Goal: Task Accomplishment & Management: Use online tool/utility

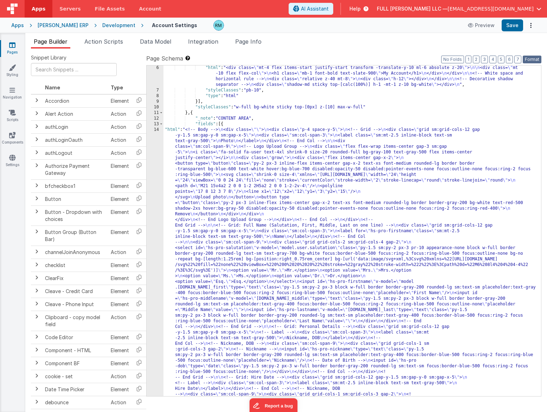
click at [532, 58] on button "Format" at bounding box center [532, 60] width 19 height 8
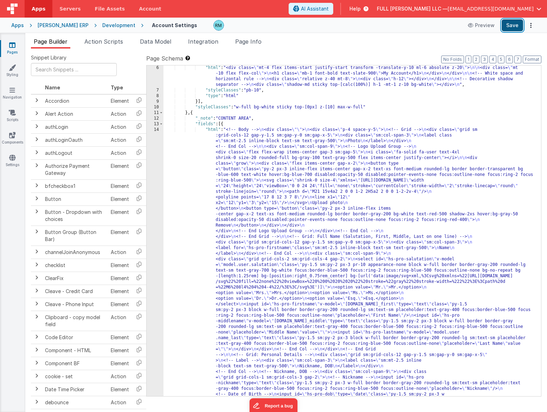
drag, startPoint x: 514, startPoint y: 27, endPoint x: 504, endPoint y: 24, distance: 11.1
click at [514, 27] on button "Save" at bounding box center [512, 25] width 21 height 12
click at [250, 42] on span "Page Info" at bounding box center [248, 41] width 26 height 7
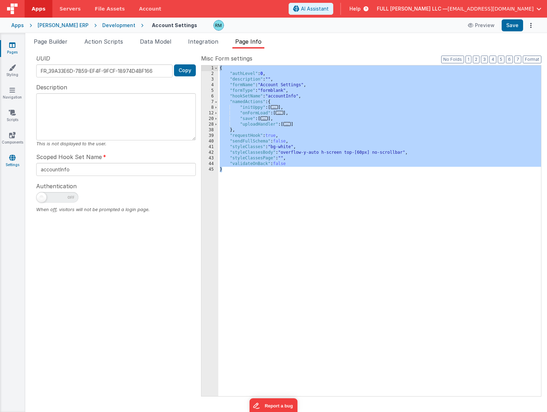
click at [13, 161] on link "Settings" at bounding box center [12, 161] width 25 height 14
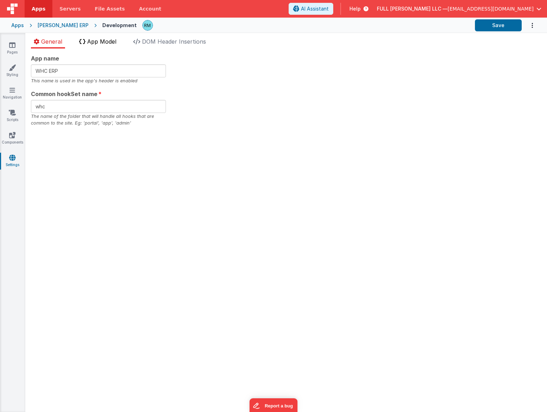
click at [96, 42] on span "App Model" at bounding box center [101, 41] width 29 height 7
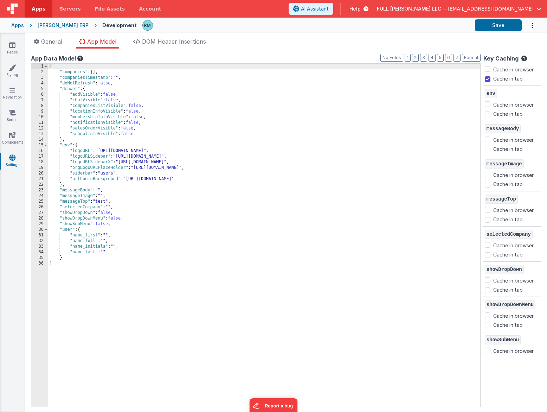
scroll to position [164, 0]
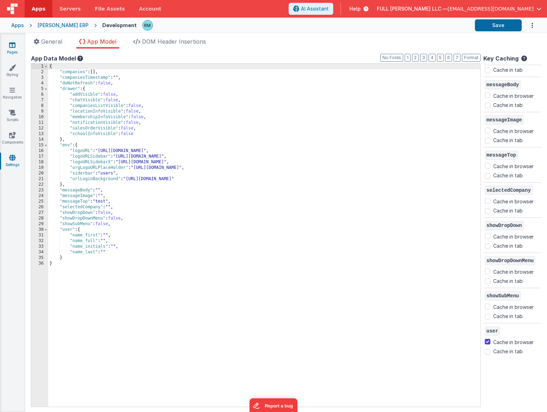
click at [18, 44] on link "Pages" at bounding box center [12, 48] width 25 height 14
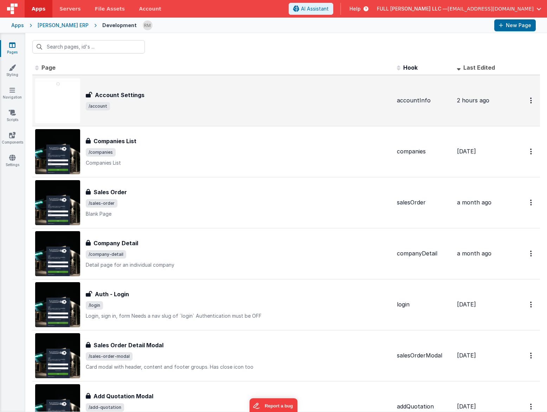
click at [188, 100] on div "Account Settings Account Settings /account" at bounding box center [238, 101] width 305 height 20
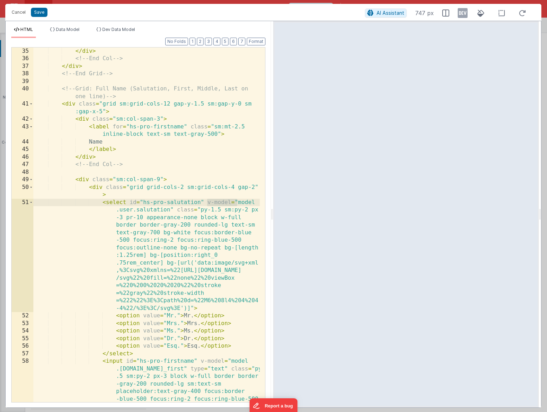
drag, startPoint x: 206, startPoint y: 202, endPoint x: 239, endPoint y: 203, distance: 33.1
click at [239, 203] on div "</ div > <!-- End Col --> </ div > <!-- End Grid --> <!-- Grid: Full Name (Salu…" at bounding box center [146, 258] width 226 height 423
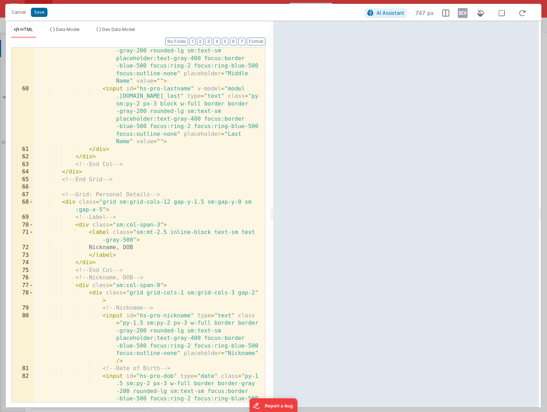
scroll to position [884, 0]
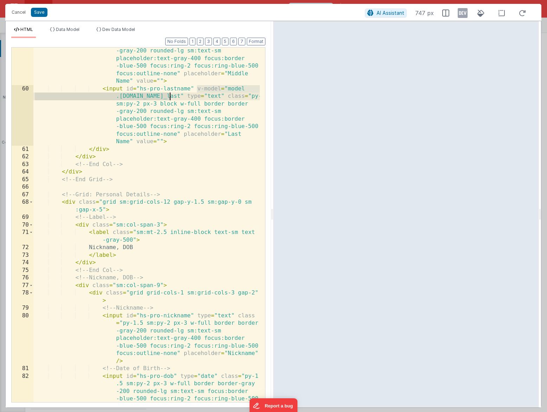
drag, startPoint x: 196, startPoint y: 89, endPoint x: 170, endPoint y: 96, distance: 27.3
click at [170, 96] on div "< input id = "hs-pro-middlename" v-model = "model .[DOMAIN_NAME]_middle" type =…" at bounding box center [146, 251] width 226 height 453
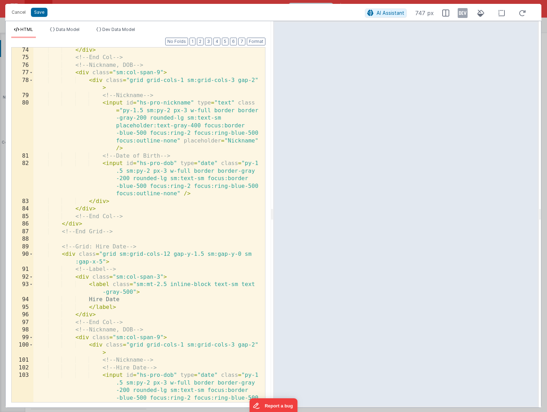
scroll to position [1097, 0]
click at [193, 104] on div "</ div > <!-- End Col --> <!-- Nickname, DOB --> < div class = "sm:col-span-9" …" at bounding box center [146, 246] width 226 height 400
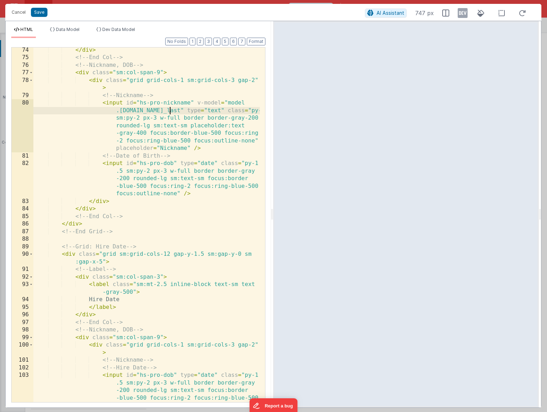
click at [167, 111] on div "</ div > <!-- End Col --> <!-- Nickname, DOB --> < div class = "sm:col-span-9" …" at bounding box center [146, 246] width 226 height 400
drag, startPoint x: 167, startPoint y: 110, endPoint x: 197, endPoint y: 101, distance: 31.2
click at [197, 101] on div "</ div > <!-- End Col --> <!-- Nickname, DOB --> < div class = "sm:col-span-9" …" at bounding box center [146, 246] width 226 height 400
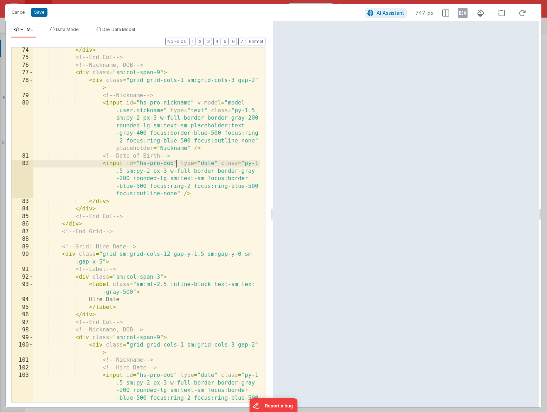
click at [176, 163] on div "</ div > <!-- End Col --> <!-- Nickname, DOB --> < div class = "sm:col-span-9" …" at bounding box center [146, 246] width 226 height 400
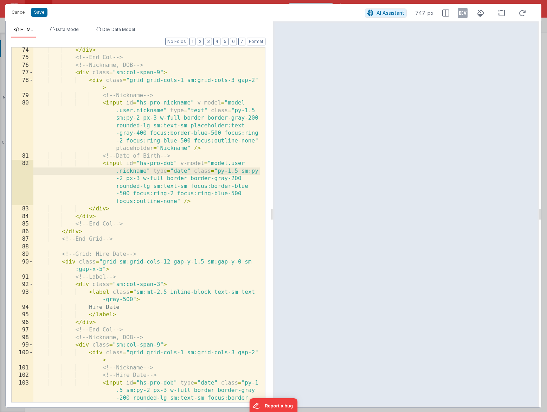
click at [147, 171] on div "</ div > <!-- End Col --> <!-- Nickname, DOB --> < div class = "sm:col-span-9" …" at bounding box center [146, 246] width 226 height 400
click at [185, 223] on div "</ div > <!-- End Col --> <!-- Nickname, DOB --> < div class = "sm:col-span-9" …" at bounding box center [146, 246] width 226 height 400
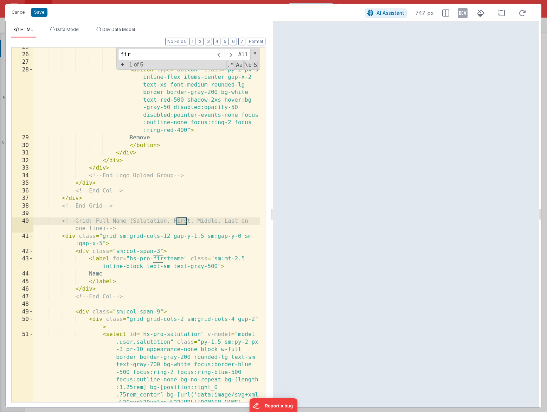
scroll to position [359, 0]
type input "first"
click at [228, 55] on span at bounding box center [230, 54] width 11 height 11
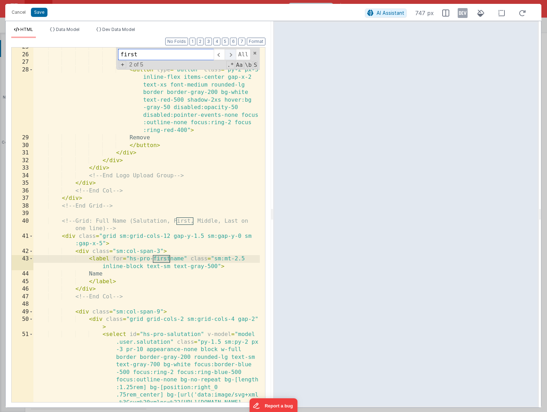
click at [228, 55] on span at bounding box center [230, 54] width 11 height 11
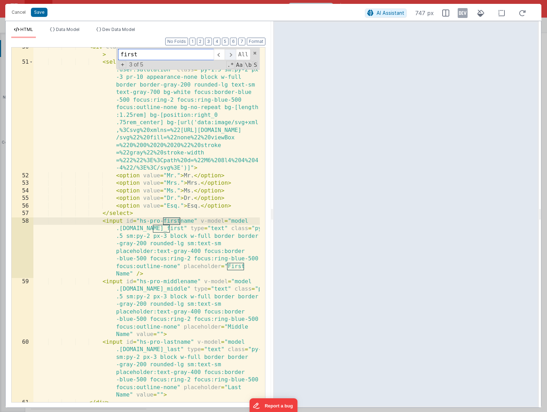
click at [227, 56] on span at bounding box center [230, 54] width 11 height 11
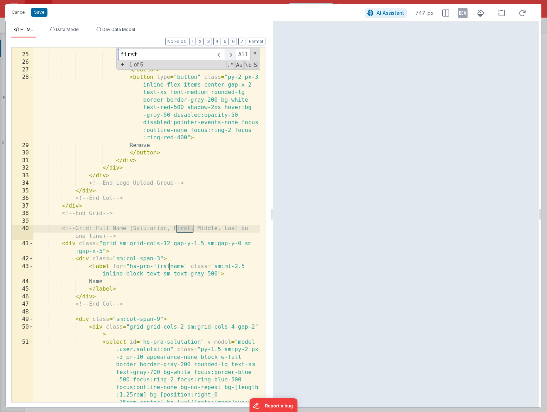
scroll to position [352, 0]
click at [219, 56] on span at bounding box center [219, 54] width 11 height 11
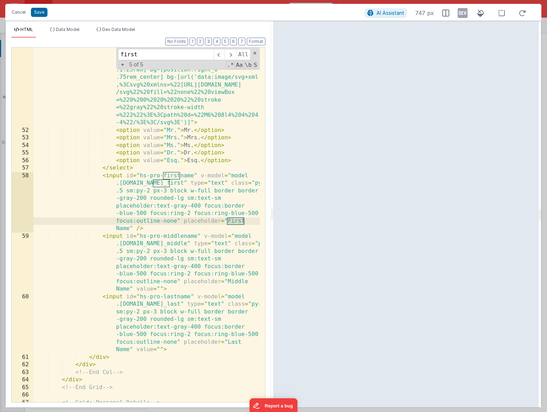
click at [168, 184] on div "< select id = "hs-pro-salutation" v-model = "model .user.salutation" class = "p…" at bounding box center [146, 250] width 226 height 475
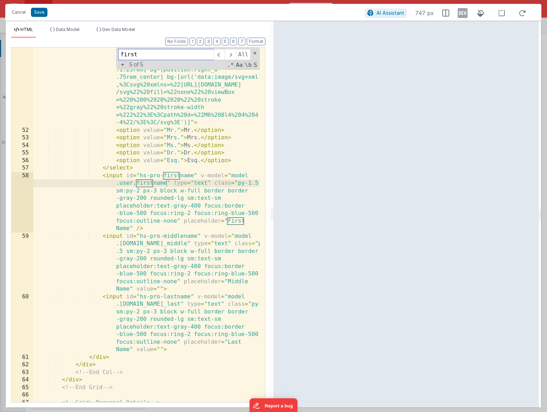
drag, startPoint x: 151, startPoint y: 52, endPoint x: 61, endPoint y: 49, distance: 90.1
click at [62, 49] on div "< select id = "hs-pro-salutation" v-model = "model .user.salutation" class = "p…" at bounding box center [146, 224] width 226 height 354
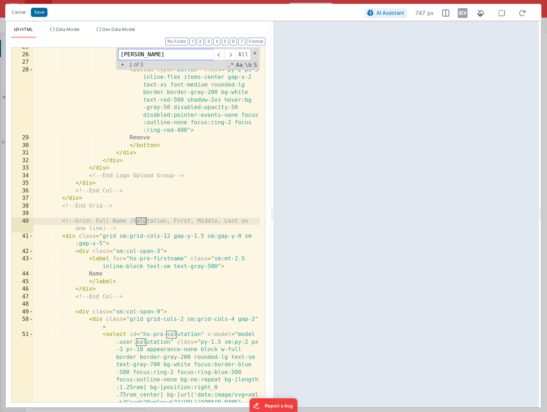
scroll to position [359, 0]
type input "salu"
click at [230, 54] on span at bounding box center [230, 54] width 11 height 11
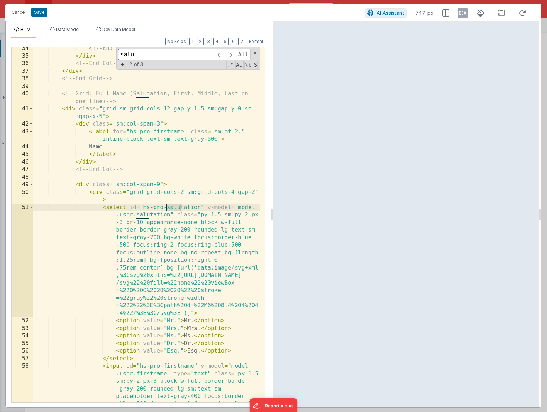
scroll to position [487, 0]
click at [231, 57] on span at bounding box center [230, 54] width 11 height 11
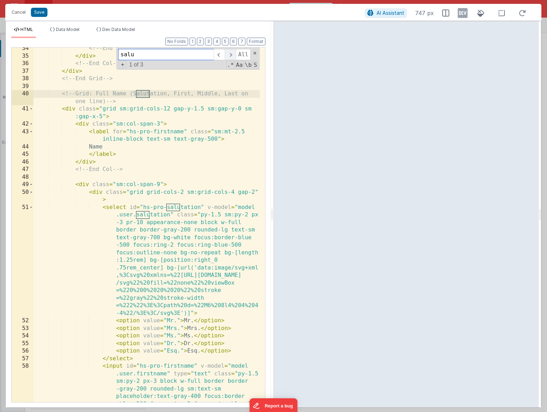
click at [231, 57] on span at bounding box center [230, 54] width 11 height 11
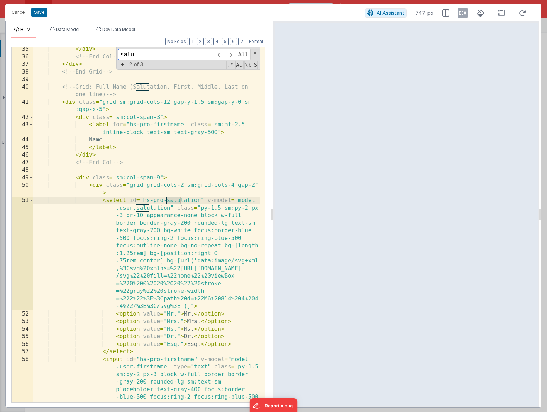
scroll to position [539, 0]
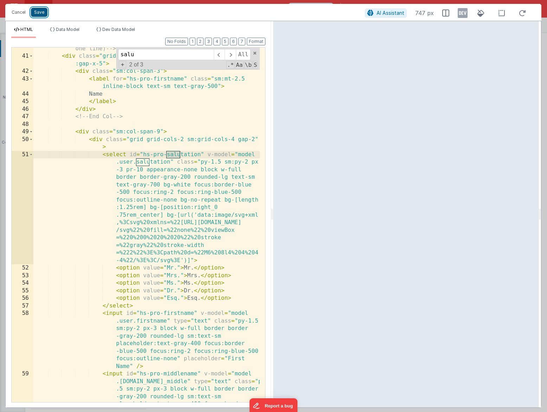
click at [42, 17] on button "Save" at bounding box center [39, 12] width 17 height 9
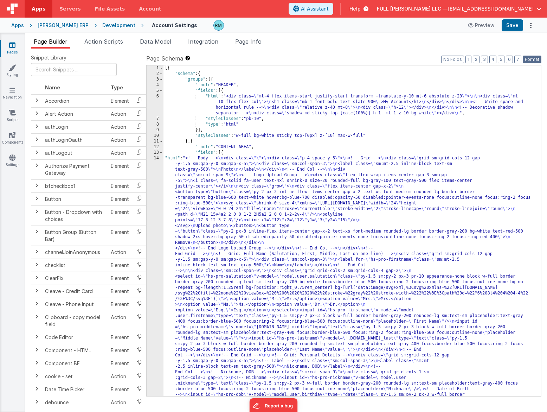
drag, startPoint x: 526, startPoint y: 59, endPoint x: 521, endPoint y: 45, distance: 14.5
click at [526, 58] on button "Format" at bounding box center [532, 60] width 19 height 8
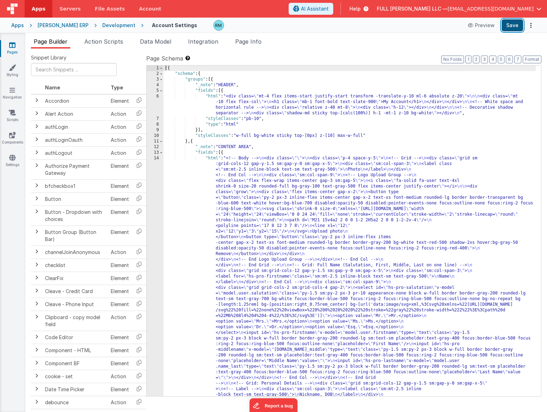
click at [519, 27] on button "Save" at bounding box center [512, 25] width 21 height 12
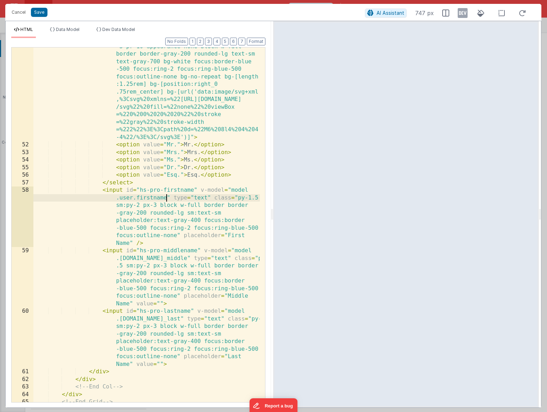
scroll to position [0, 0]
drag, startPoint x: 166, startPoint y: 199, endPoint x: 137, endPoint y: 198, distance: 28.8
click at [137, 198] on div "< select id = "hs-pro-salutation" v-model = "model .user.salutation" class = "p…" at bounding box center [146, 265] width 226 height 475
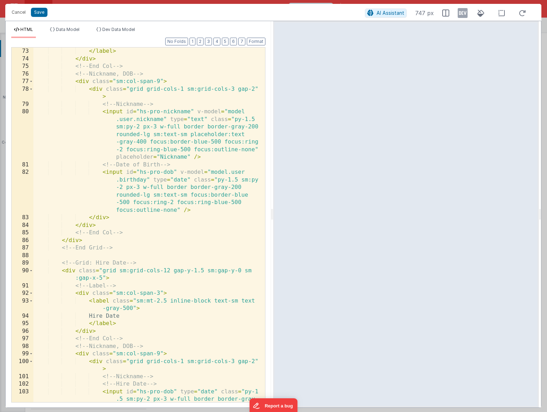
scroll to position [1095, 0]
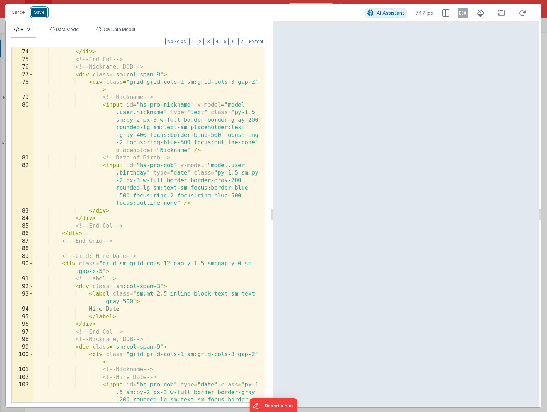
click at [37, 14] on button "Save" at bounding box center [39, 12] width 17 height 9
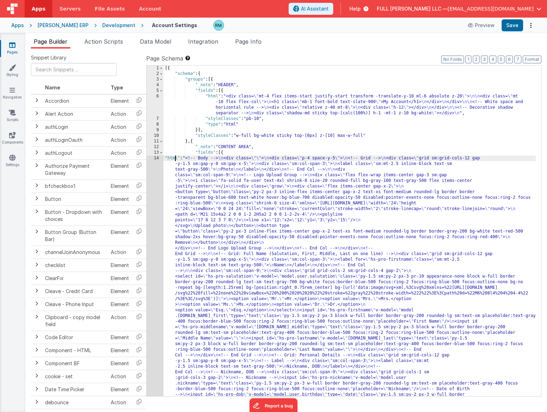
click at [155, 158] on div "14" at bounding box center [155, 408] width 17 height 506
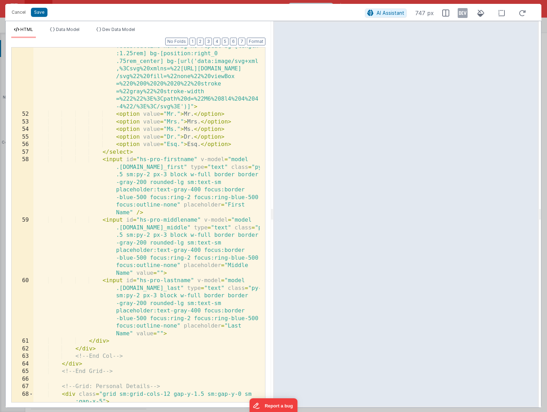
scroll to position [0, 0]
drag, startPoint x: 169, startPoint y: 168, endPoint x: 137, endPoint y: 166, distance: 32.7
click at [137, 166] on div "< select id = "hs-pro-salutation" v-model = "model .user.salutation" class = "p…" at bounding box center [146, 238] width 226 height 483
drag, startPoint x: 163, startPoint y: 273, endPoint x: 136, endPoint y: 270, distance: 26.9
click at [136, 270] on div "< select id = "hs-pro-salutation" v-model = "model .user.salutation" class = "p…" at bounding box center [146, 238] width 226 height 483
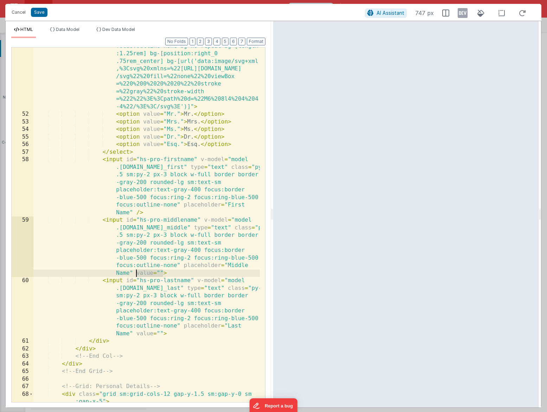
click at [135, 213] on div "< select id = "hs-pro-salutation" v-model = "model .user.salutation" class = "p…" at bounding box center [146, 238] width 226 height 483
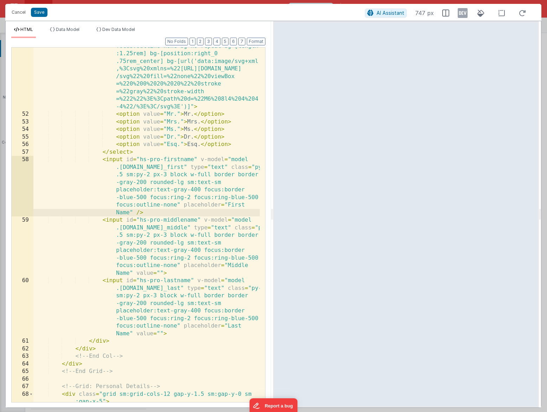
paste textarea
click at [42, 13] on button "Save" at bounding box center [39, 12] width 17 height 9
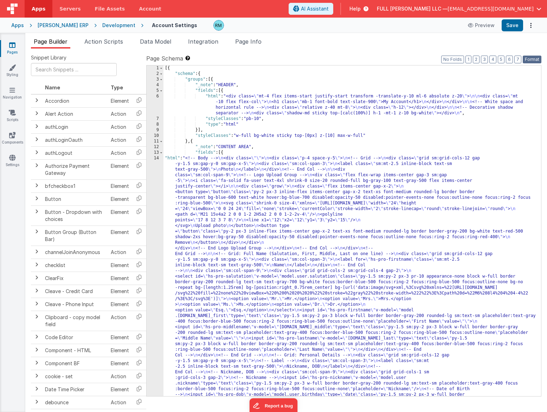
click at [526, 58] on button "Format" at bounding box center [532, 60] width 19 height 8
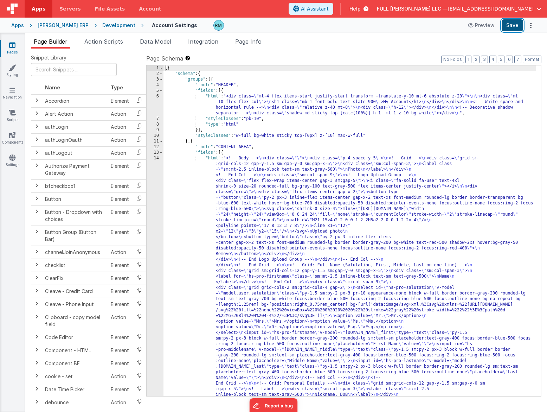
click at [510, 28] on button "Save" at bounding box center [512, 25] width 21 height 12
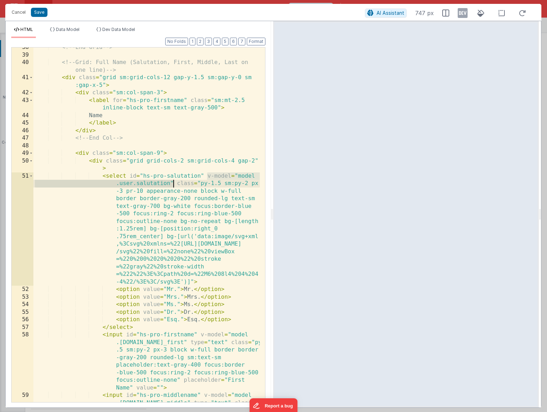
drag, startPoint x: 207, startPoint y: 176, endPoint x: 174, endPoint y: 185, distance: 33.9
click at [174, 185] on div "<!-- End Grid --> <!-- Grid: Full Name (Salutation, First, Middle, Last on one …" at bounding box center [146, 255] width 226 height 423
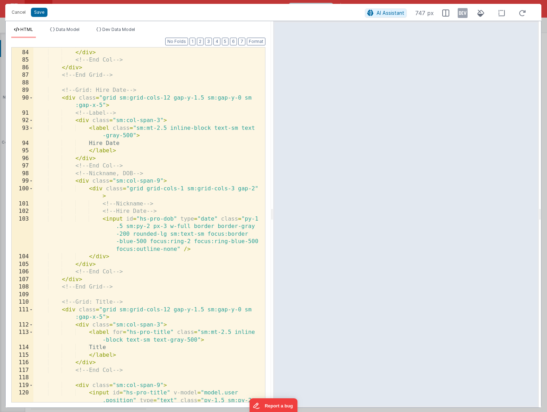
scroll to position [1268, 0]
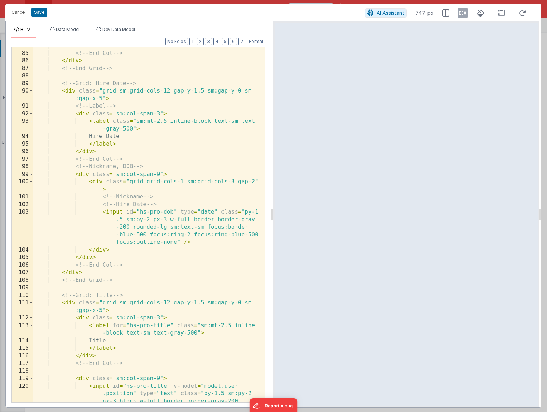
click at [177, 212] on div "</ div > <!-- End Col --> </ div > <!-- End Grid --> <!-- Grid: Hire Date --> <…" at bounding box center [146, 249] width 226 height 415
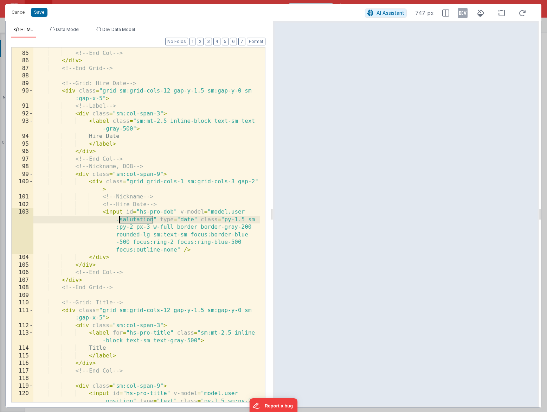
drag, startPoint x: 153, startPoint y: 220, endPoint x: 120, endPoint y: 220, distance: 33.4
click at [120, 220] on div "</ div > <!-- End Col --> </ div > <!-- End Grid --> <!-- Grid: Hire Date --> <…" at bounding box center [146, 249] width 226 height 415
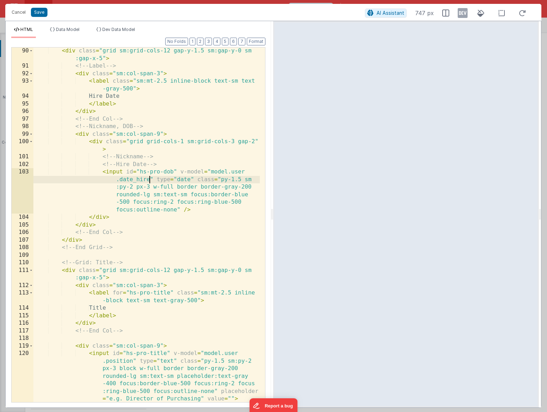
scroll to position [1308, 0]
drag, startPoint x: 154, startPoint y: 181, endPoint x: 179, endPoint y: 172, distance: 26.8
click at [180, 172] on div "< div class = "grid sm:grid-cols-12 gap-y-1.5 sm:gap-y-0 sm :gap-x-5" > <!-- La…" at bounding box center [146, 235] width 226 height 377
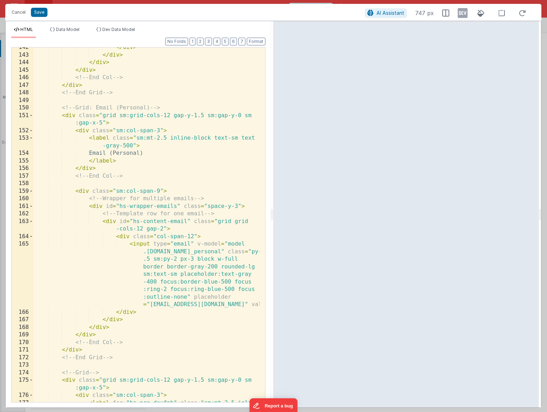
scroll to position [1915, 0]
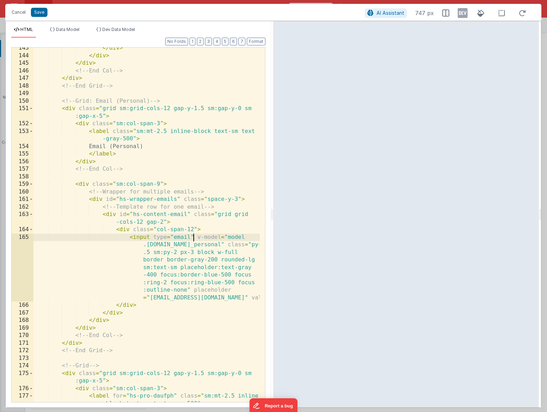
click at [194, 237] on div "</ div > </ div > </ div > <!-- End Col --> </ div > <!-- End Grid --> <!-- Gri…" at bounding box center [146, 232] width 226 height 377
drag, startPoint x: 210, startPoint y: 245, endPoint x: 163, endPoint y: 245, distance: 46.8
click at [163, 245] on div "</ div > </ div > </ div > <!-- End Col --> </ div > <!-- End Grid --> <!-- Gri…" at bounding box center [146, 232] width 226 height 377
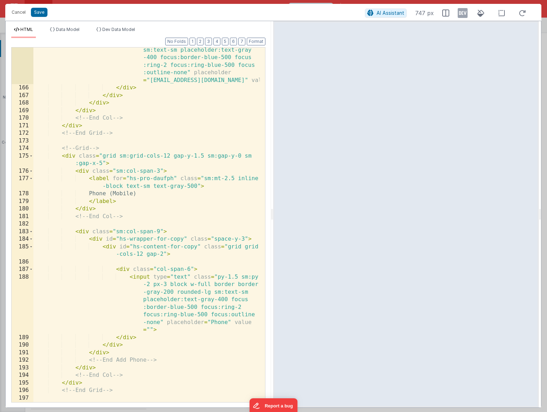
scroll to position [2139, 0]
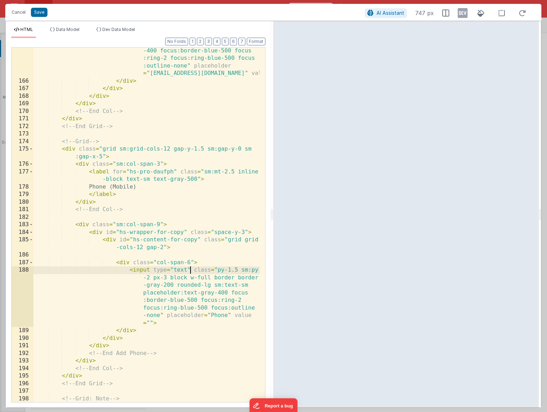
click at [190, 270] on div "< input type = "email" v-model = "model .[DOMAIN_NAME]_personal" class = "py-1 …" at bounding box center [146, 228] width 226 height 438
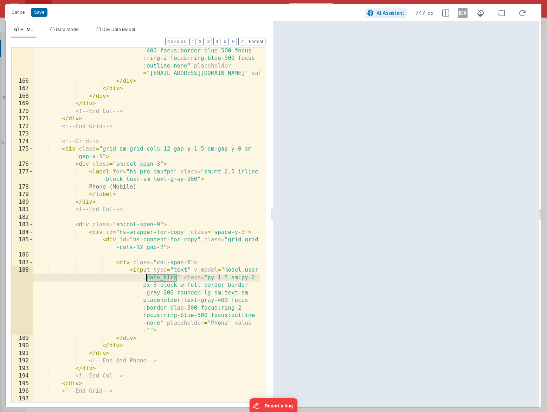
drag, startPoint x: 177, startPoint y: 278, endPoint x: 146, endPoint y: 276, distance: 31.4
click at [146, 276] on div "< input type = "email" v-model = "model .[DOMAIN_NAME]_personal" class = "py-1 …" at bounding box center [146, 224] width 226 height 430
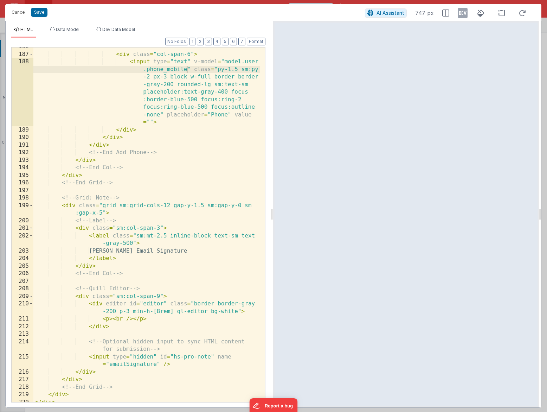
scroll to position [2348, 0]
drag, startPoint x: 192, startPoint y: 70, endPoint x: 193, endPoint y: 64, distance: 5.3
click at [193, 64] on div "< div class = "col-span-6" > < input type = "text" v-model = "model.user .phone…" at bounding box center [146, 227] width 226 height 369
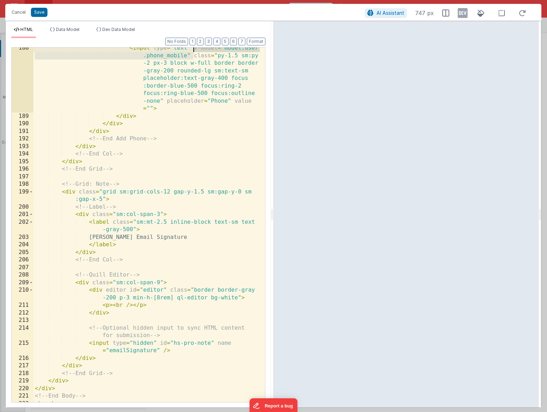
scroll to position [2367, 0]
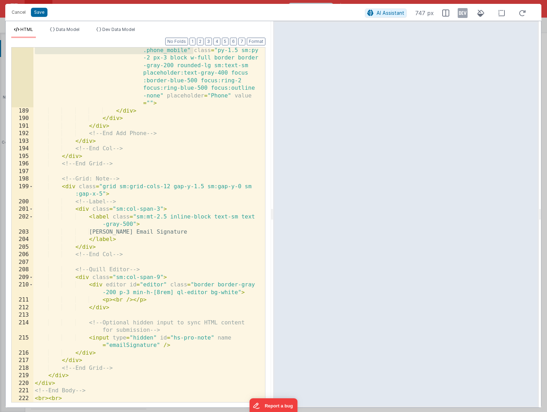
click at [156, 337] on div "< input type = "text" v-model = "model.user .phone_mobile" class = "py-1.5 sm:p…" at bounding box center [146, 254] width 226 height 430
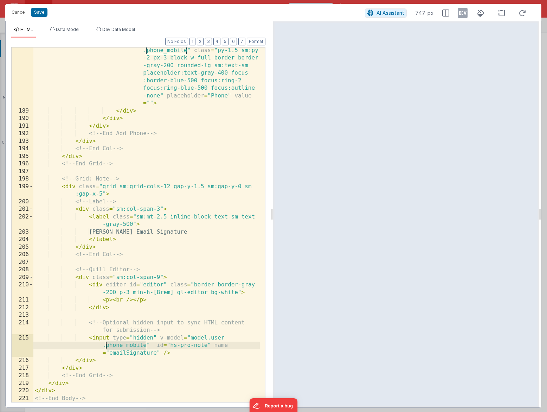
drag, startPoint x: 147, startPoint y: 345, endPoint x: 107, endPoint y: 345, distance: 39.4
click at [107, 345] on div "< input type = "text" v-model = "model.user .phone_mobile" class = "py-1.5 sm:p…" at bounding box center [146, 254] width 226 height 430
drag, startPoint x: 159, startPoint y: 337, endPoint x: 161, endPoint y: 345, distance: 7.8
click at [161, 345] on div "< input type = "text" v-model = "model.user .phone_mobile" class = "py-1.5 sm:p…" at bounding box center [146, 254] width 226 height 430
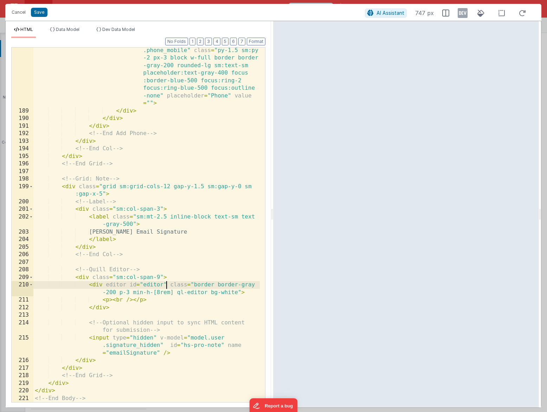
click at [165, 286] on div "< input type = "text" v-model = "model.user .phone_mobile" class = "py-1.5 sm:p…" at bounding box center [146, 254] width 226 height 430
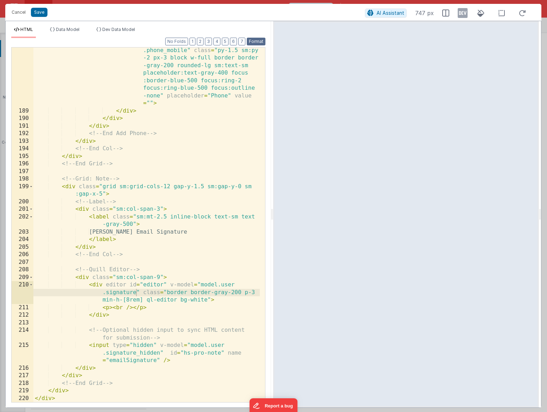
click at [259, 45] on button "Format" at bounding box center [256, 42] width 19 height 8
click at [39, 14] on button "Save" at bounding box center [39, 12] width 17 height 9
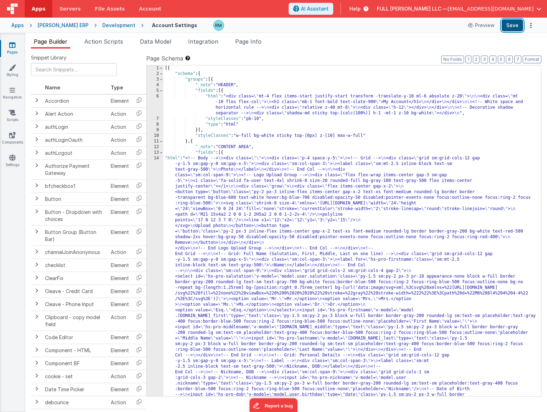
click at [509, 27] on button "Save" at bounding box center [512, 25] width 21 height 12
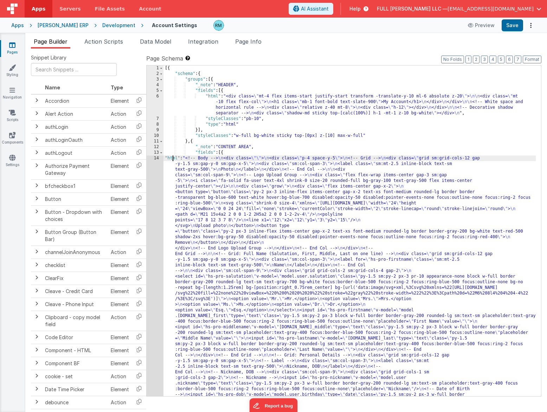
click at [157, 159] on div "14" at bounding box center [155, 411] width 17 height 512
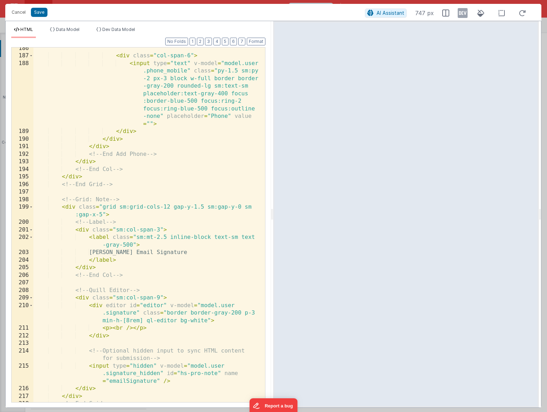
scroll to position [2382, 0]
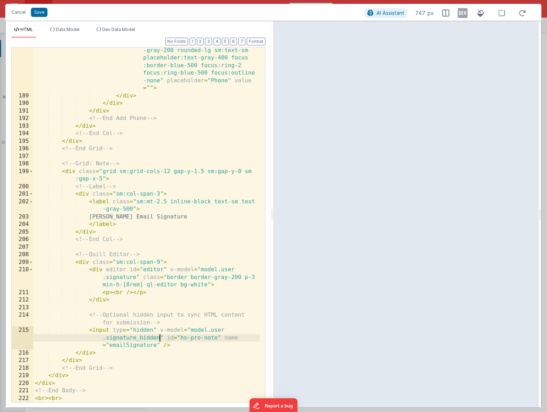
click at [160, 338] on div "< input type = "text" v-model = "model.user .phone_mobile" class = "py-1.5 sm:p…" at bounding box center [146, 239] width 226 height 430
click at [42, 13] on button "Save" at bounding box center [39, 12] width 17 height 9
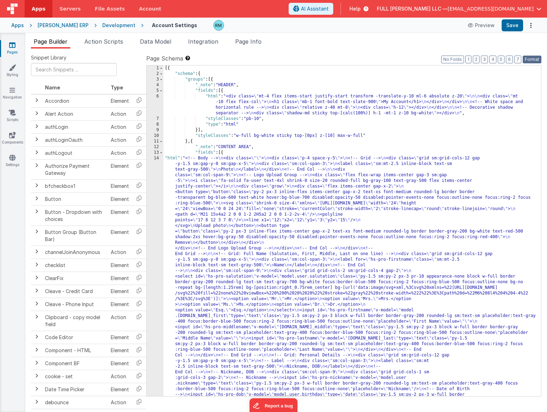
click at [536, 58] on button "Format" at bounding box center [532, 60] width 19 height 8
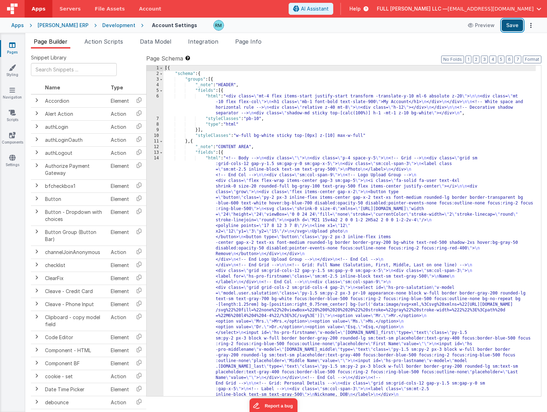
click at [517, 24] on button "Save" at bounding box center [512, 25] width 21 height 12
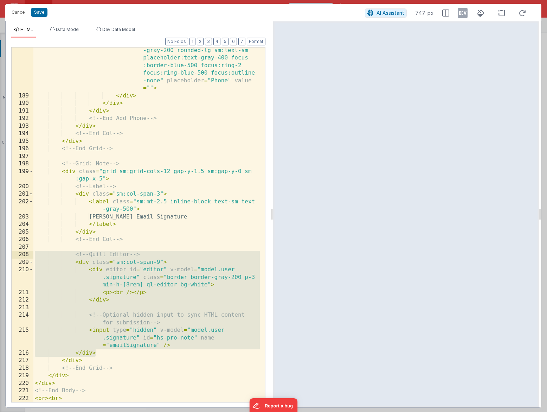
drag, startPoint x: 132, startPoint y: 350, endPoint x: 1, endPoint y: 253, distance: 162.9
click at [1, 253] on div "Cancel Save AI Assistant 747 px HTML Data Model Dev Data Model Format 7 6 5 4 3…" at bounding box center [273, 206] width 547 height 412
click at [40, 14] on button "Save" at bounding box center [39, 12] width 17 height 9
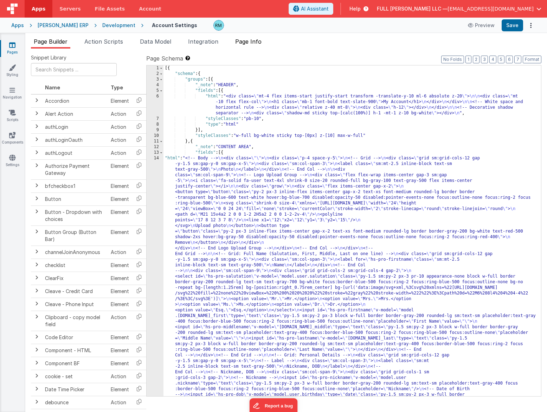
click at [256, 42] on span "Page Info" at bounding box center [248, 41] width 26 height 7
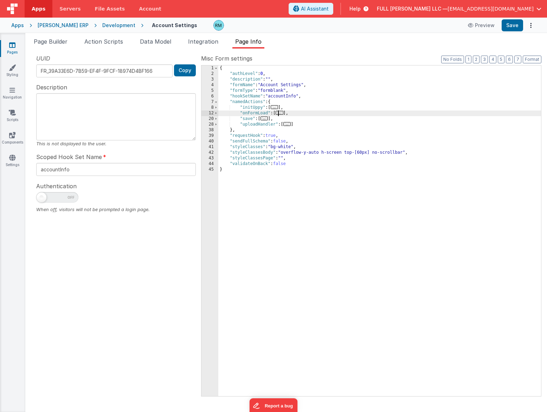
click at [281, 115] on span "..." at bounding box center [280, 113] width 8 height 4
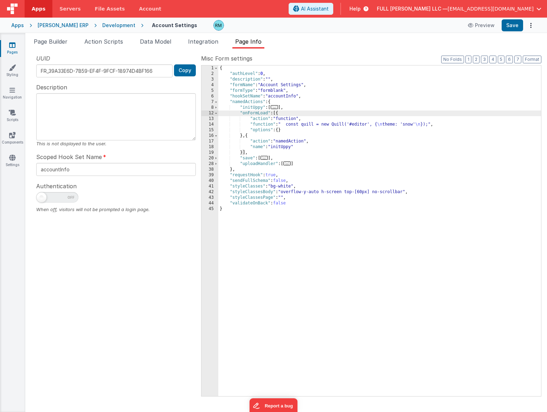
click at [264, 126] on div "{ "authLevel" : 0 , "description" : "" , "formName" : "Account Settings" , "for…" at bounding box center [379, 236] width 323 height 342
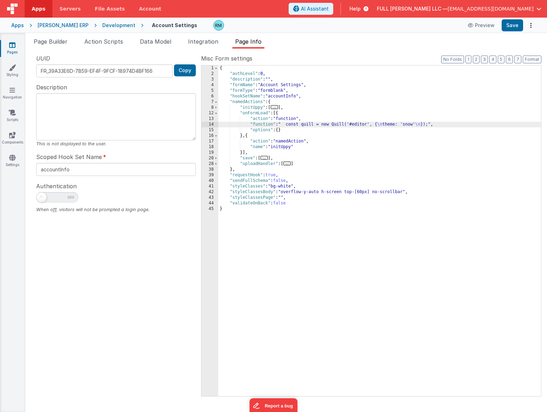
click at [212, 123] on div "14" at bounding box center [209, 125] width 17 height 6
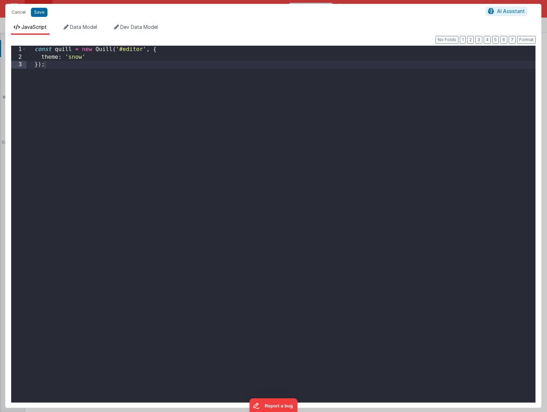
click at [176, 112] on div "const quill = new Quill ( '#editor' , { theme : 'snow' }) ;" at bounding box center [280, 232] width 509 height 372
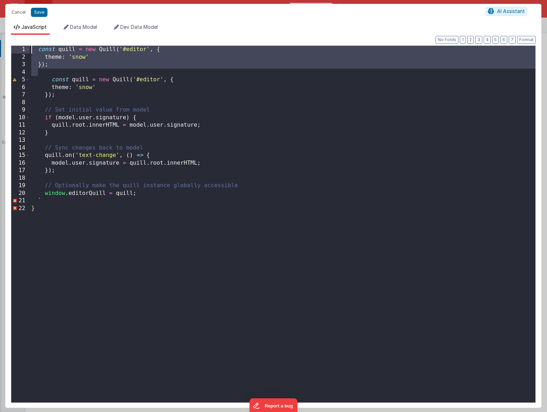
drag, startPoint x: 72, startPoint y: 70, endPoint x: -10, endPoint y: 32, distance: 90.3
click at [0, 32] on html "Cancel Save AI Assistant JavaScript Data Model Dev Data Model Format 7 6 5 4 3 …" at bounding box center [273, 206] width 547 height 412
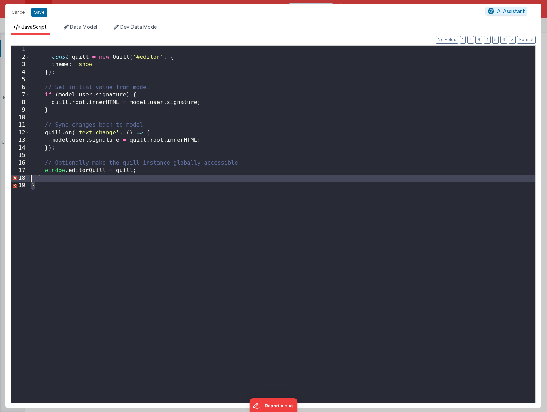
drag, startPoint x: 38, startPoint y: 183, endPoint x: 10, endPoint y: 177, distance: 28.8
click at [10, 177] on div "Format 7 6 5 4 3 2 1 No Folds 1 2 3 4 5 6 7 8 9 10 11 12 13 14 15 16 17 18 19 c…" at bounding box center [273, 221] width 536 height 373
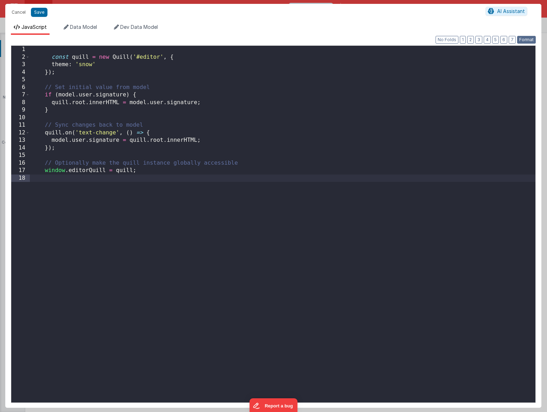
click at [521, 40] on button "Format" at bounding box center [526, 40] width 19 height 8
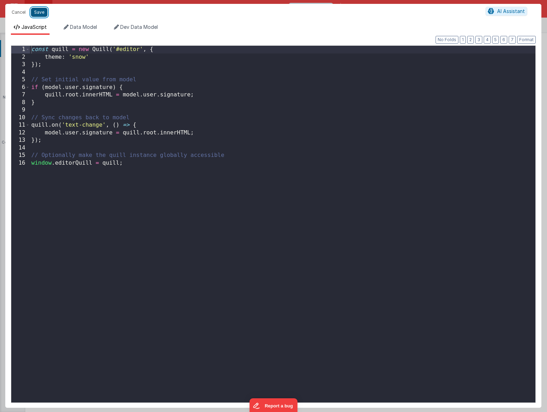
click at [39, 15] on button "Save" at bounding box center [39, 12] width 17 height 9
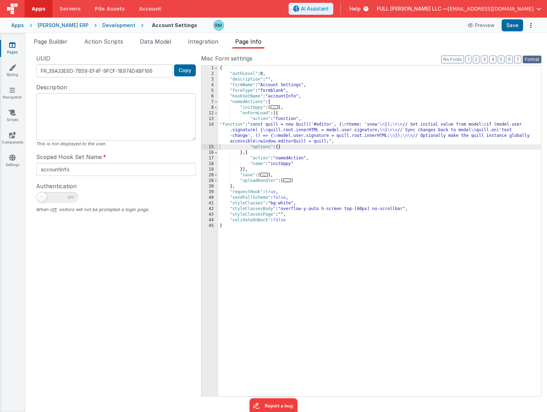
click at [534, 60] on button "Format" at bounding box center [532, 60] width 19 height 8
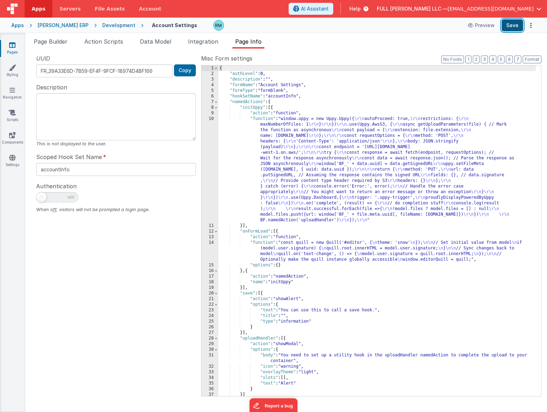
click at [515, 28] on button "Save" at bounding box center [512, 25] width 21 height 12
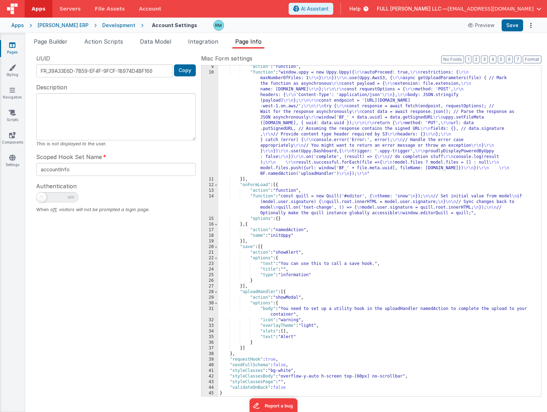
scroll to position [46, 0]
click at [259, 197] on div ""action" : "function" , "function" : "window.uppy = new Uppy.Uppy({ \r\n autoPr…" at bounding box center [376, 235] width 317 height 342
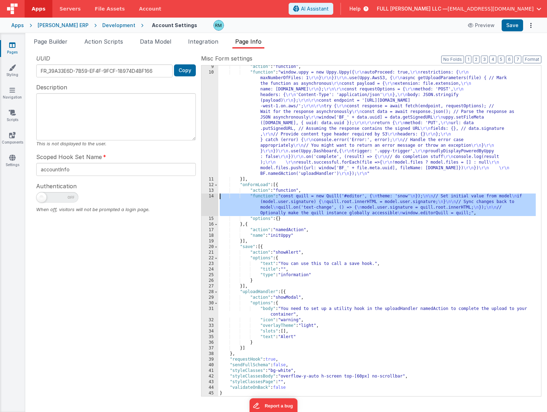
click at [212, 196] on div "14" at bounding box center [209, 204] width 17 height 22
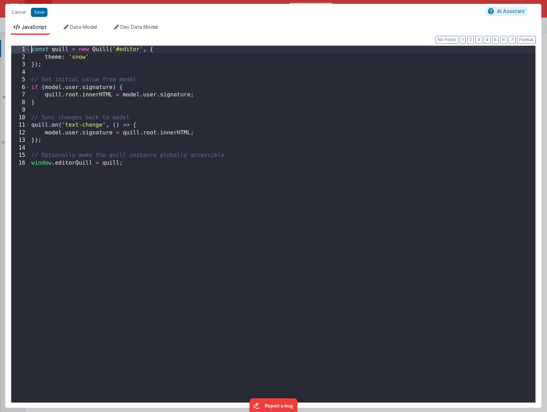
click at [31, 51] on div "const quill = new Quill ( '#editor' , { theme : 'snow' }) ; // Set initial valu…" at bounding box center [283, 232] width 506 height 372
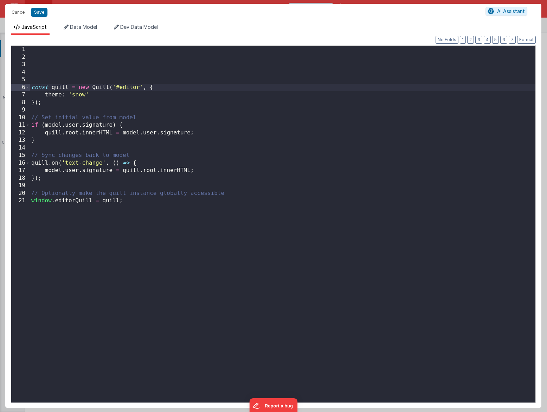
click at [36, 49] on div "const quill = new Quill ( '#editor' , { theme : 'snow' }) ; // Set initial valu…" at bounding box center [283, 232] width 506 height 372
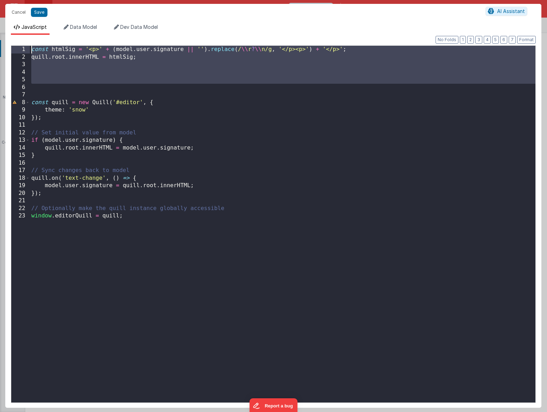
drag, startPoint x: 51, startPoint y: 89, endPoint x: 26, endPoint y: 41, distance: 54.1
click at [26, 41] on div "Format 7 6 5 4 3 2 1 No Folds 1 2 3 4 5 6 7 8 9 10 11 12 13 14 15 16 17 18 19 2…" at bounding box center [273, 220] width 525 height 361
click at [92, 78] on div "const htmlSig = '<p>' + ( model . user . signature || '' ) . replace ( / \\ r ?…" at bounding box center [283, 232] width 506 height 372
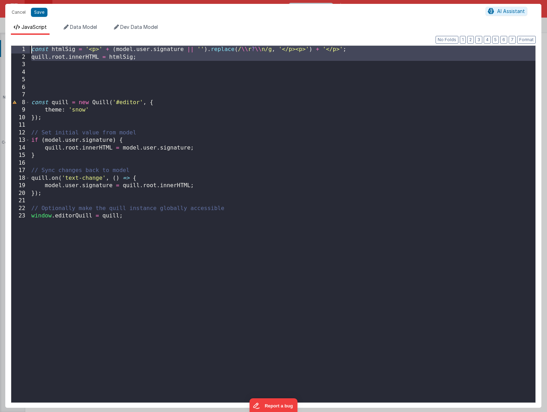
drag, startPoint x: 180, startPoint y: 64, endPoint x: -1, endPoint y: 41, distance: 183.2
click at [0, 41] on html "Cancel Save AI Assistant JavaScript Data Model Dev Data Model Format 7 6 5 4 3 …" at bounding box center [273, 206] width 547 height 412
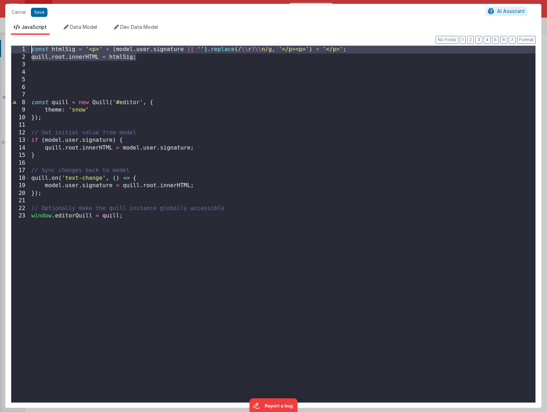
drag, startPoint x: 160, startPoint y: 60, endPoint x: 18, endPoint y: 48, distance: 142.9
click at [18, 48] on div "1 2 3 4 5 6 7 8 9 10 11 12 13 14 15 16 17 18 19 20 21 22 23 const htmlSig = '<p…" at bounding box center [273, 223] width 525 height 357
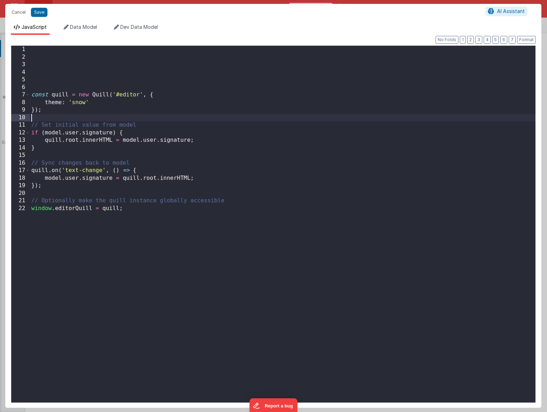
click at [104, 114] on div "const quill = new Quill ( '#editor' , { theme : 'snow' }) ; // Set initial valu…" at bounding box center [283, 232] width 506 height 372
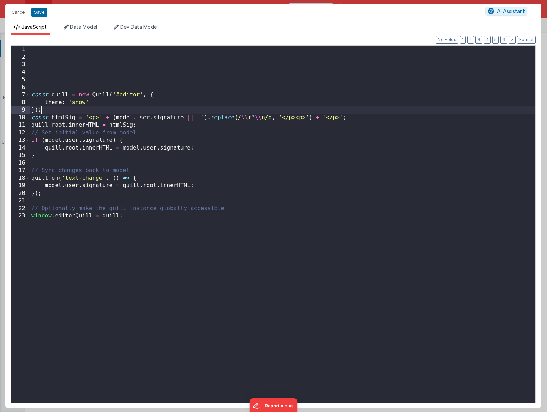
click at [73, 109] on div "const quill = new Quill ( '#editor' , { theme : 'snow' }) ; const htmlSig = '<p…" at bounding box center [283, 232] width 506 height 372
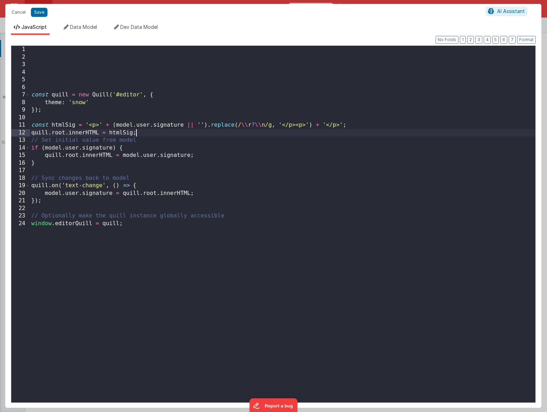
click at [145, 134] on div "const quill = new Quill ( '#editor' , { theme : 'snow' }) ; const htmlSig = '<p…" at bounding box center [283, 232] width 506 height 372
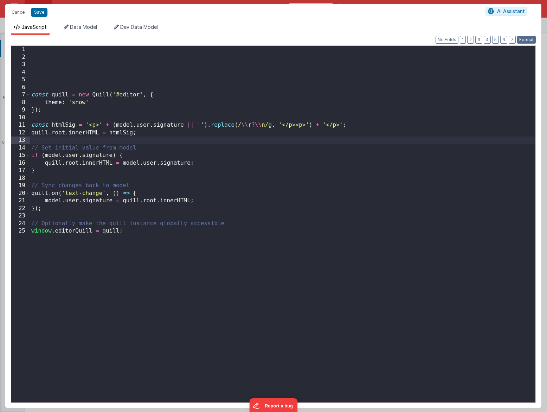
click at [522, 41] on button "Format" at bounding box center [526, 40] width 19 height 8
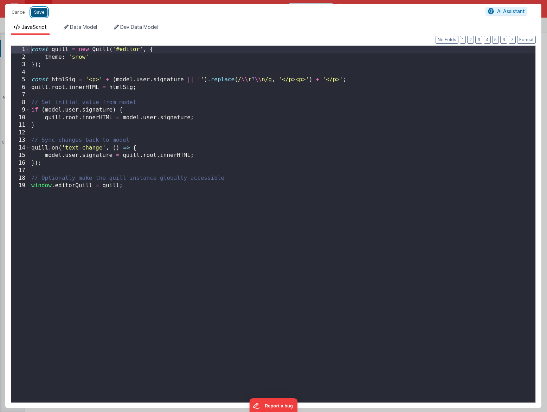
click at [43, 13] on button "Save" at bounding box center [39, 12] width 17 height 9
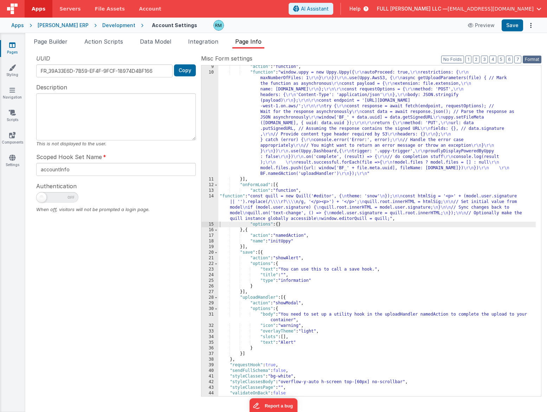
click at [533, 61] on button "Format" at bounding box center [532, 60] width 19 height 8
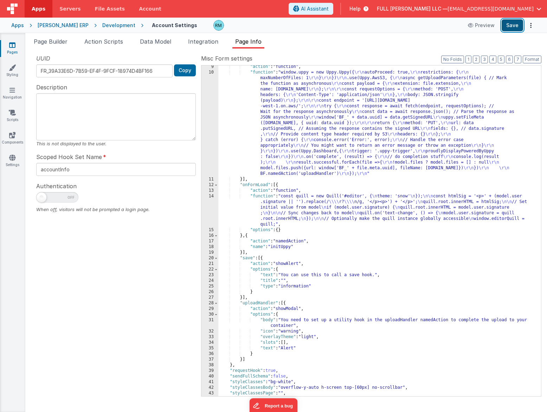
click at [509, 29] on button "Save" at bounding box center [512, 25] width 21 height 12
click at [265, 195] on div ""action" : "function" , "function" : "window.uppy = new Uppy.Uppy({ \r\n autoPr…" at bounding box center [376, 235] width 317 height 342
click at [215, 197] on div "14" at bounding box center [209, 210] width 17 height 34
click at [212, 195] on div "14" at bounding box center [209, 210] width 17 height 34
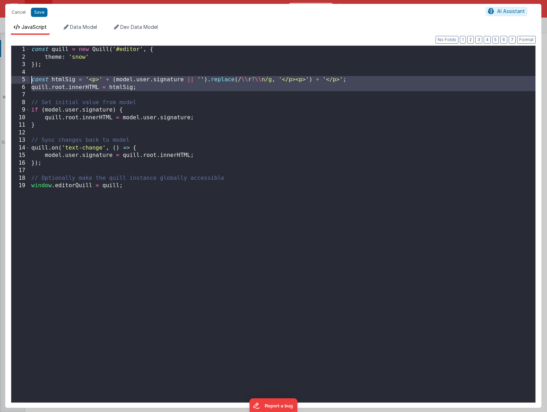
drag, startPoint x: 152, startPoint y: 93, endPoint x: 20, endPoint y: 79, distance: 132.9
click at [20, 79] on div "1 2 3 4 5 6 7 8 9 10 11 12 13 14 15 16 17 18 19 const quill = new Quill ( '#edi…" at bounding box center [273, 223] width 525 height 357
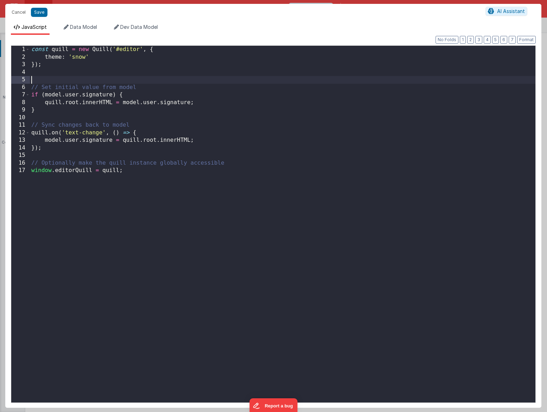
paste textarea
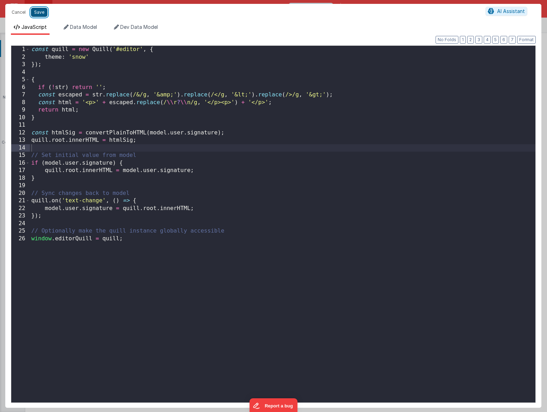
click at [37, 13] on button "Save" at bounding box center [39, 12] width 17 height 9
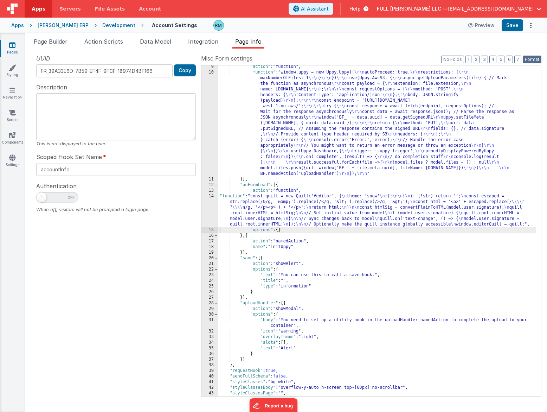
click at [528, 56] on button "Format" at bounding box center [532, 60] width 19 height 8
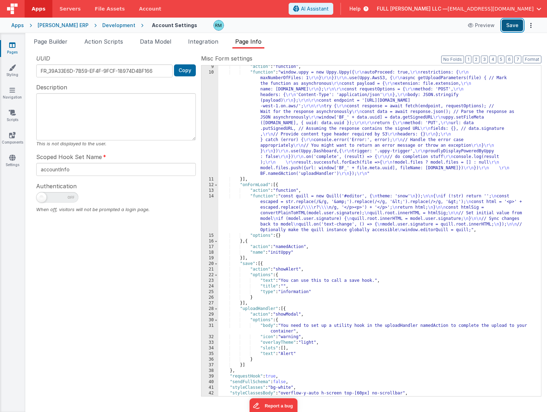
click at [514, 24] on button "Save" at bounding box center [512, 25] width 21 height 12
click at [261, 197] on div ""action" : "function" , "function" : "window.uppy = new Uppy.Uppy({ \r\n autoPr…" at bounding box center [376, 235] width 317 height 342
click at [210, 196] on div "14" at bounding box center [209, 212] width 17 height 39
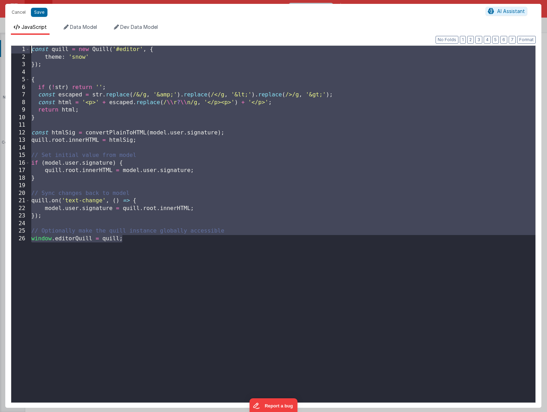
drag, startPoint x: 57, startPoint y: 274, endPoint x: -2, endPoint y: 21, distance: 259.9
click at [0, 21] on html "Cancel Save AI Assistant JavaScript Data Model Dev Data Model Format 7 6 5 4 3 …" at bounding box center [273, 206] width 547 height 412
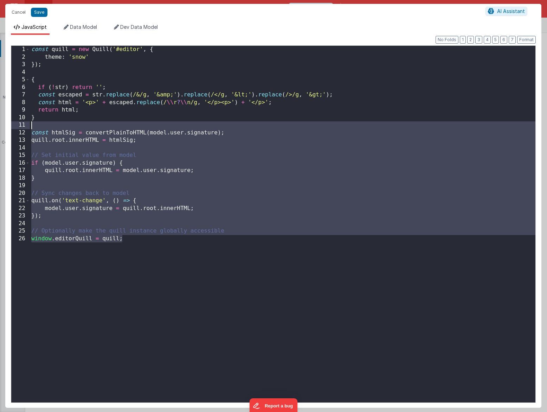
drag, startPoint x: 148, startPoint y: 263, endPoint x: 31, endPoint y: 40, distance: 251.7
click at [31, 40] on div "Format 7 6 5 4 3 2 1 No Folds 1 2 3 4 5 6 7 8 9 10 11 12 13 14 15 16 17 18 19 2…" at bounding box center [273, 221] width 536 height 373
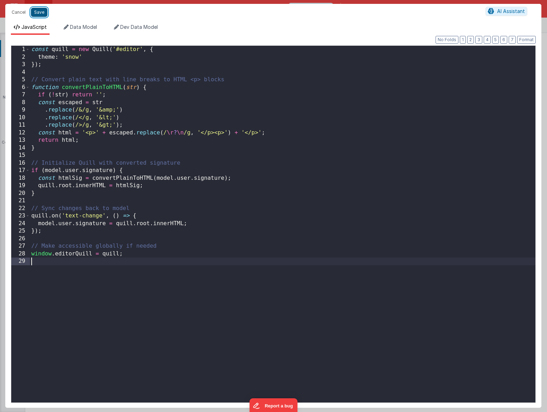
click at [38, 13] on button "Save" at bounding box center [39, 12] width 17 height 9
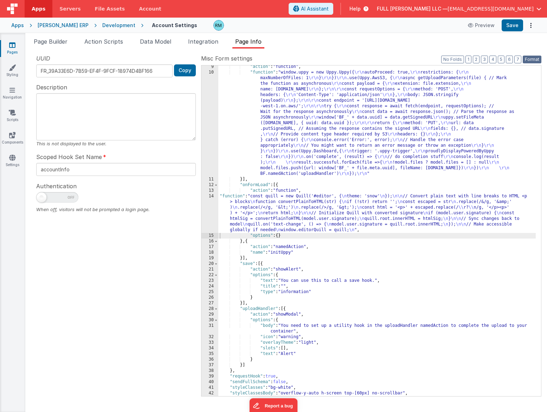
click at [524, 58] on button "Format" at bounding box center [532, 60] width 19 height 8
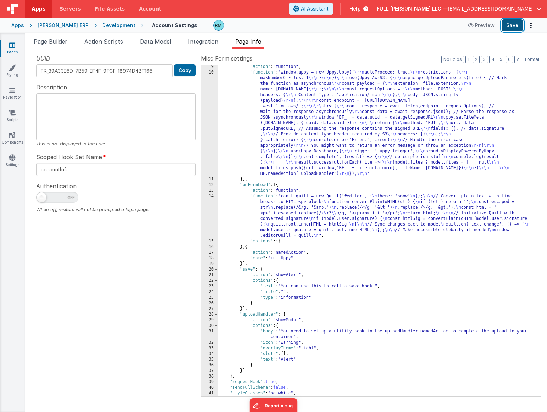
click at [518, 30] on button "Save" at bounding box center [512, 25] width 21 height 12
click at [264, 197] on div ""action" : "function" , "function" : "window.uppy = new Uppy.Uppy({ \r\n autoPr…" at bounding box center [376, 235] width 317 height 342
click at [212, 195] on div "14" at bounding box center [209, 215] width 17 height 45
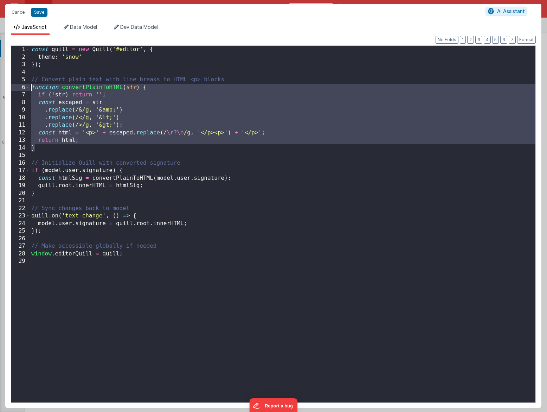
drag, startPoint x: 89, startPoint y: 149, endPoint x: -33, endPoint y: 87, distance: 137.4
click at [0, 87] on html "Cancel Save AI Assistant JavaScript Data Model Dev Data Model Format 7 6 5 4 3 …" at bounding box center [273, 206] width 547 height 412
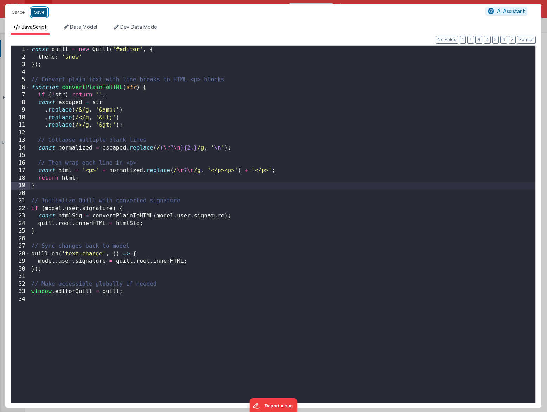
click at [45, 14] on button "Save" at bounding box center [39, 12] width 17 height 9
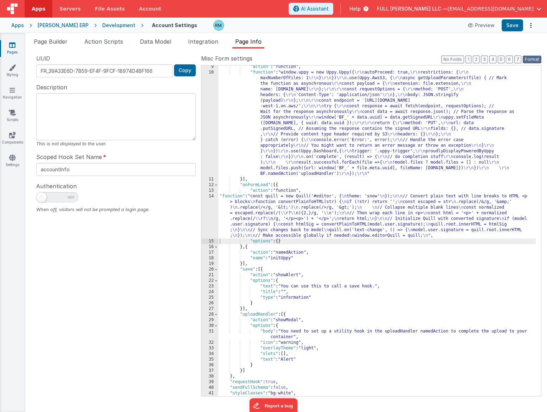
click at [534, 62] on button "Format" at bounding box center [532, 60] width 19 height 8
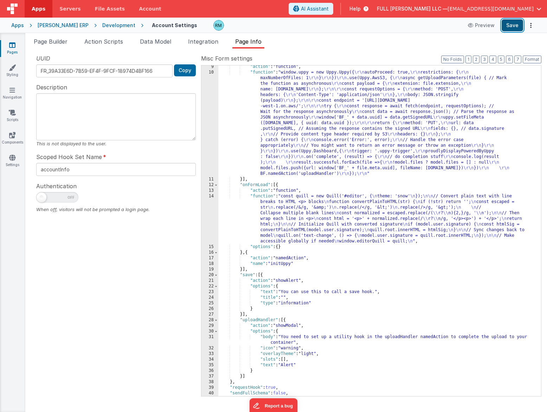
click at [509, 29] on button "Save" at bounding box center [512, 25] width 21 height 12
click at [265, 195] on div ""action" : "function" , "function" : "window.uppy = new Uppy.Uppy({ \r\n autoPr…" at bounding box center [376, 235] width 317 height 342
click at [212, 196] on div "14" at bounding box center [209, 218] width 17 height 51
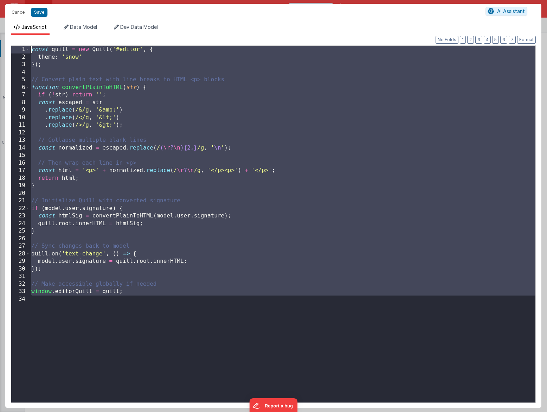
drag, startPoint x: 106, startPoint y: 320, endPoint x: 24, endPoint y: 17, distance: 313.6
click at [24, 17] on div "Cancel Save AI Assistant JavaScript Data Model Dev Data Model Format 7 6 5 4 3 …" at bounding box center [273, 206] width 536 height 404
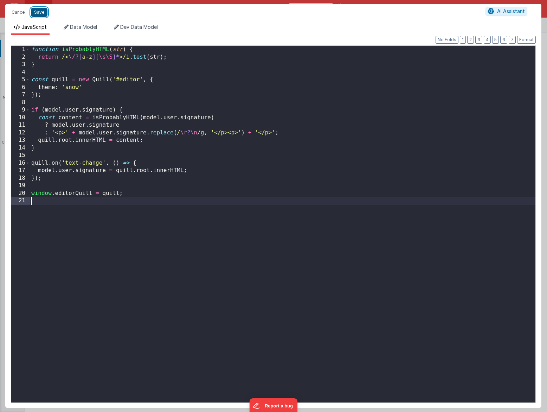
click at [42, 15] on button "Save" at bounding box center [39, 12] width 17 height 9
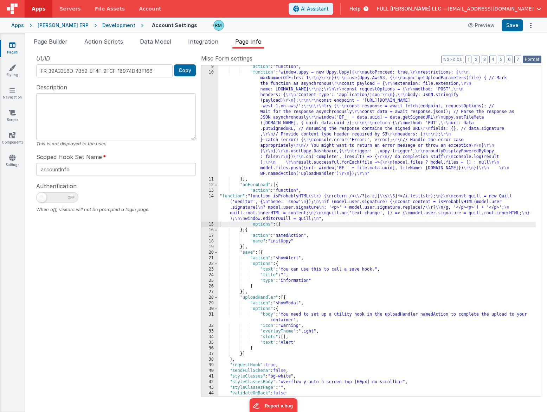
click at [530, 61] on button "Format" at bounding box center [532, 60] width 19 height 8
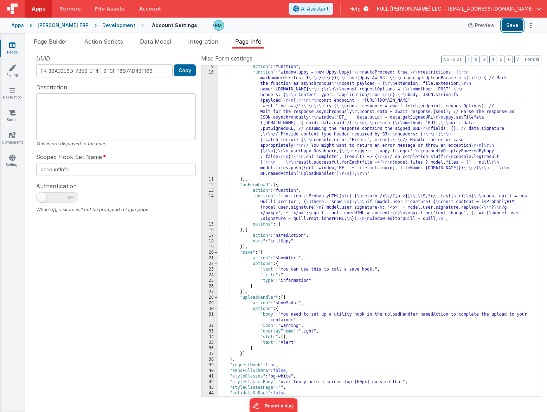
click at [516, 27] on button "Save" at bounding box center [512, 25] width 21 height 12
click at [264, 198] on div ""action" : "function" , "function" : "window.uppy = new Uppy.Uppy({ \r\n autoPr…" at bounding box center [376, 235] width 317 height 342
click at [213, 195] on div "14" at bounding box center [209, 207] width 17 height 28
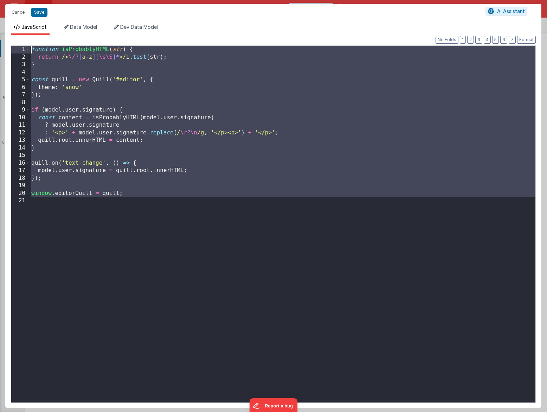
drag, startPoint x: 98, startPoint y: 226, endPoint x: -4, endPoint y: 18, distance: 231.9
click at [0, 18] on html "Cancel Save AI Assistant JavaScript Data Model Dev Data Model Format 7 6 5 4 3 …" at bounding box center [273, 206] width 547 height 412
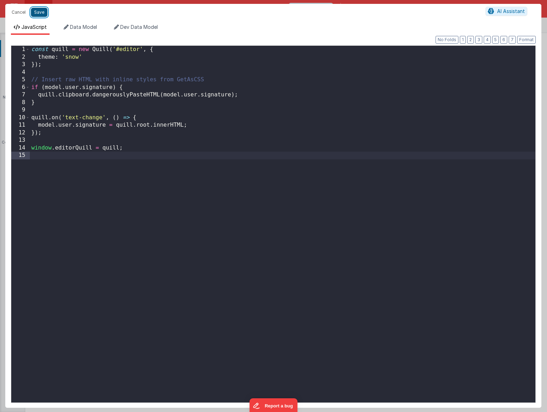
click at [37, 15] on button "Save" at bounding box center [39, 12] width 17 height 9
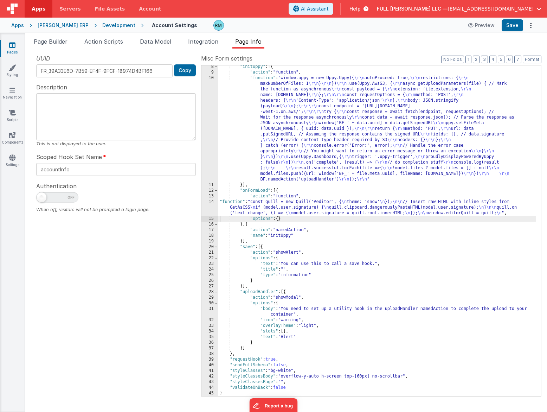
scroll to position [41, 0]
click at [532, 59] on button "Format" at bounding box center [532, 60] width 19 height 8
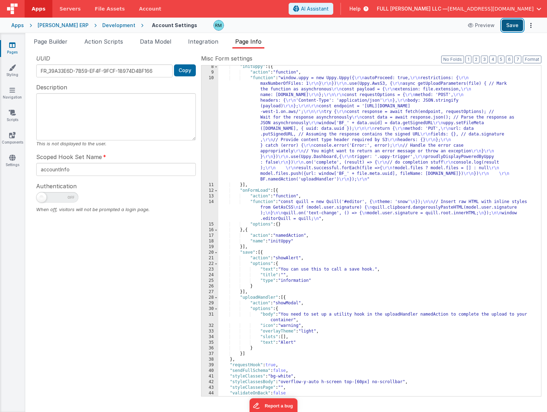
click at [516, 26] on button "Save" at bounding box center [512, 25] width 21 height 12
